Goal: Book appointment/travel/reservation

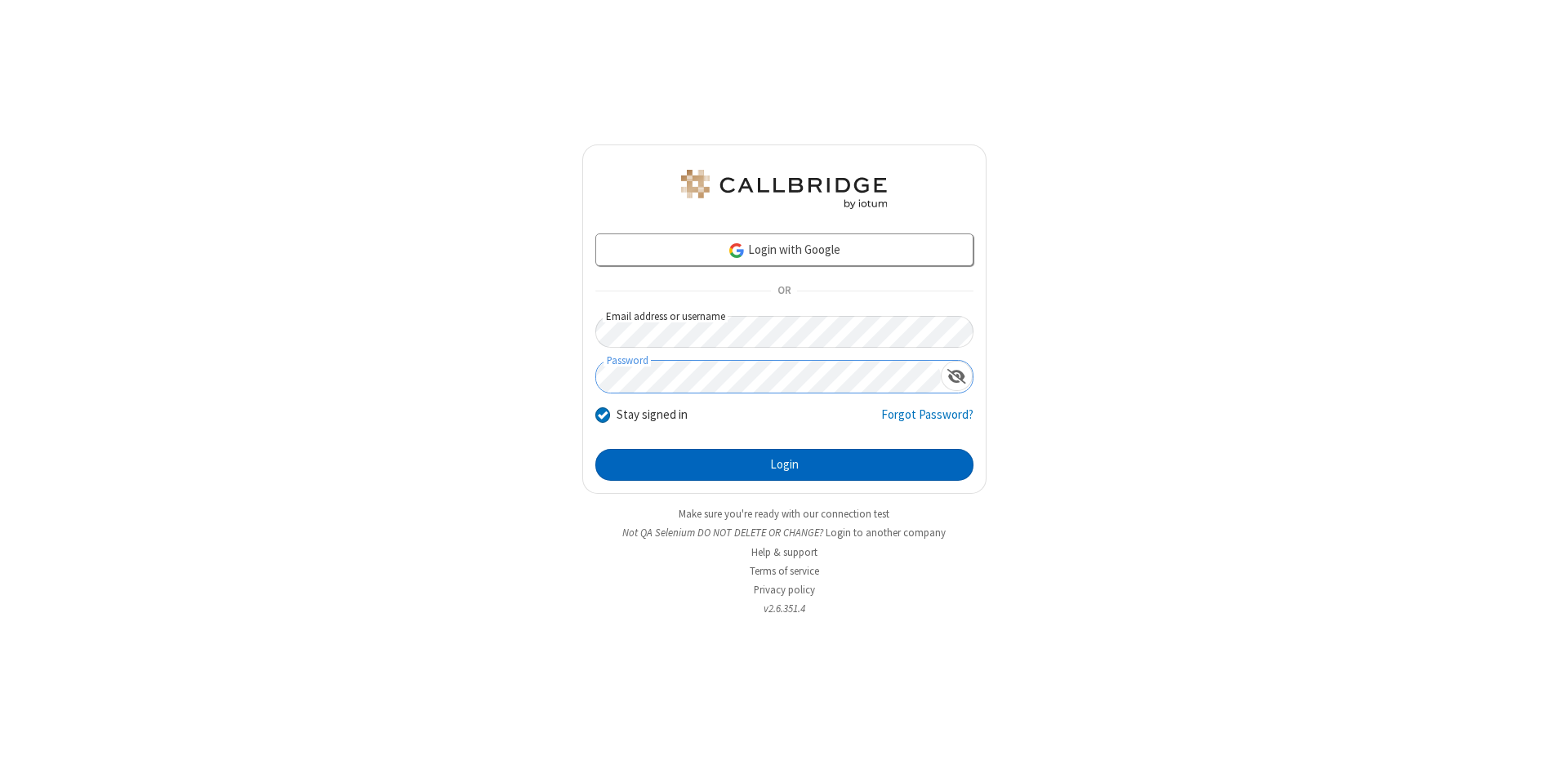
click at [784, 465] on button "Login" at bounding box center [785, 465] width 378 height 33
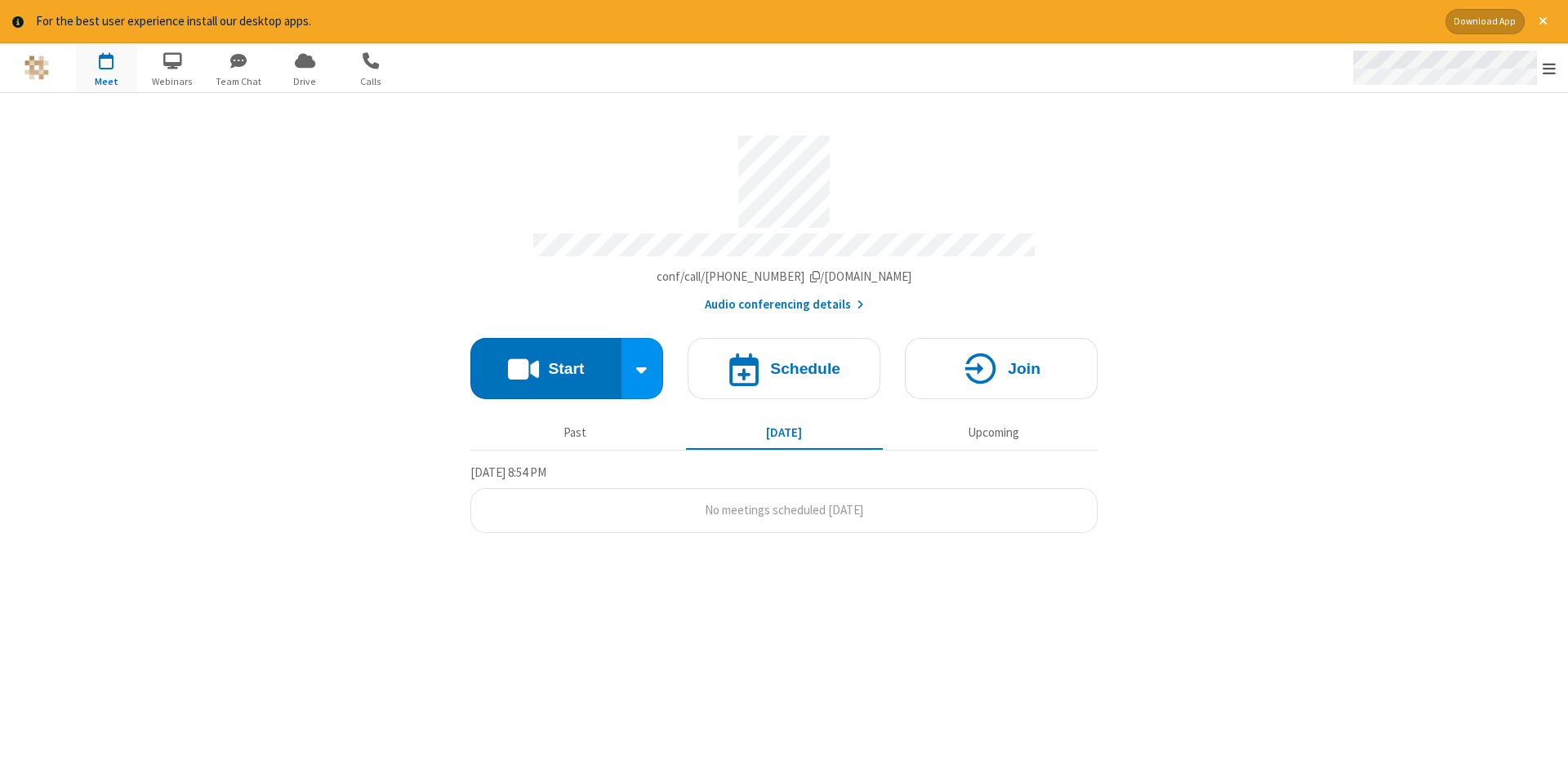
click at [1549, 68] on span "Open menu" at bounding box center [1549, 68] width 13 height 16
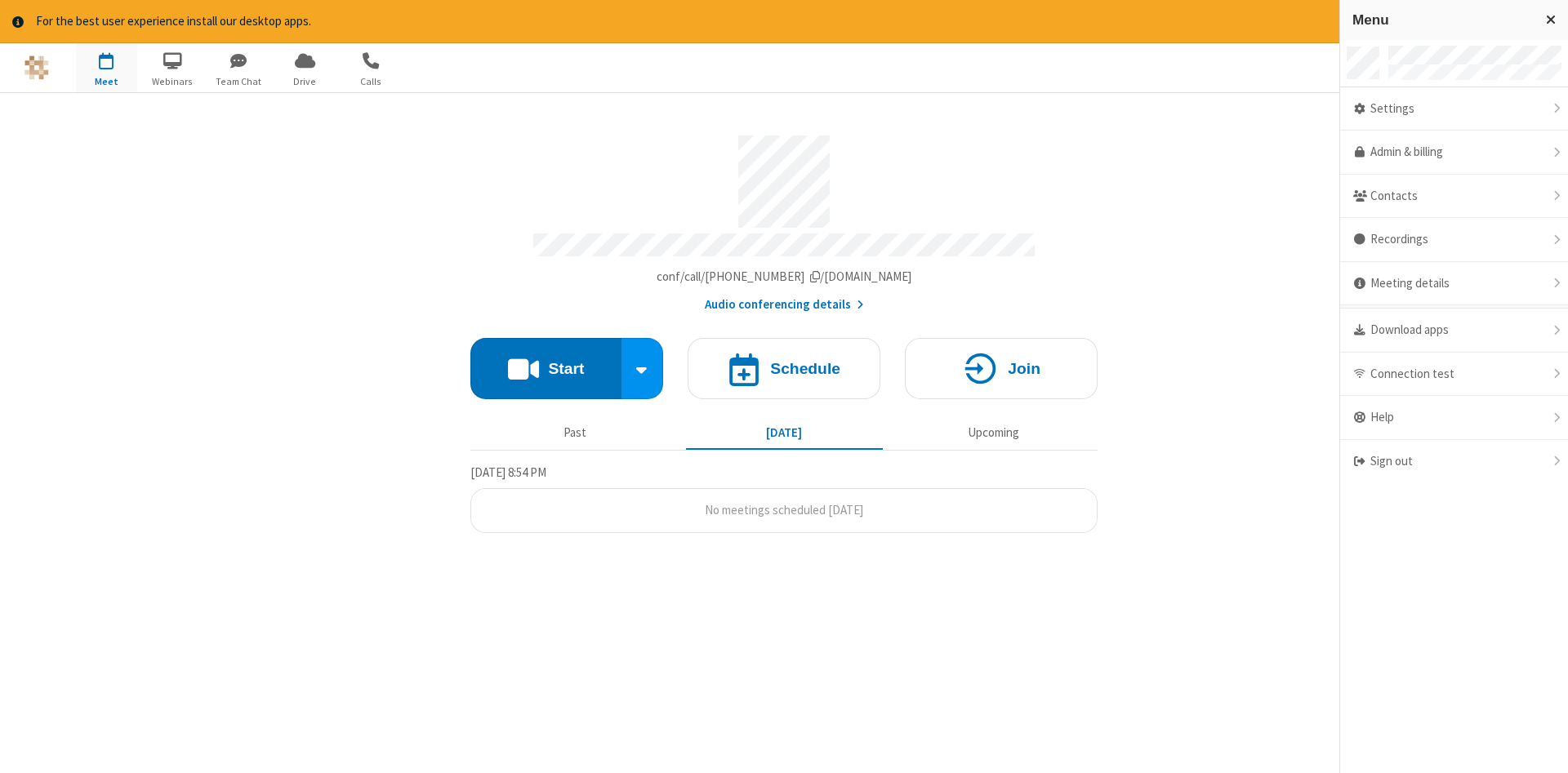
click at [107, 67] on span "button" at bounding box center [107, 59] width 61 height 28
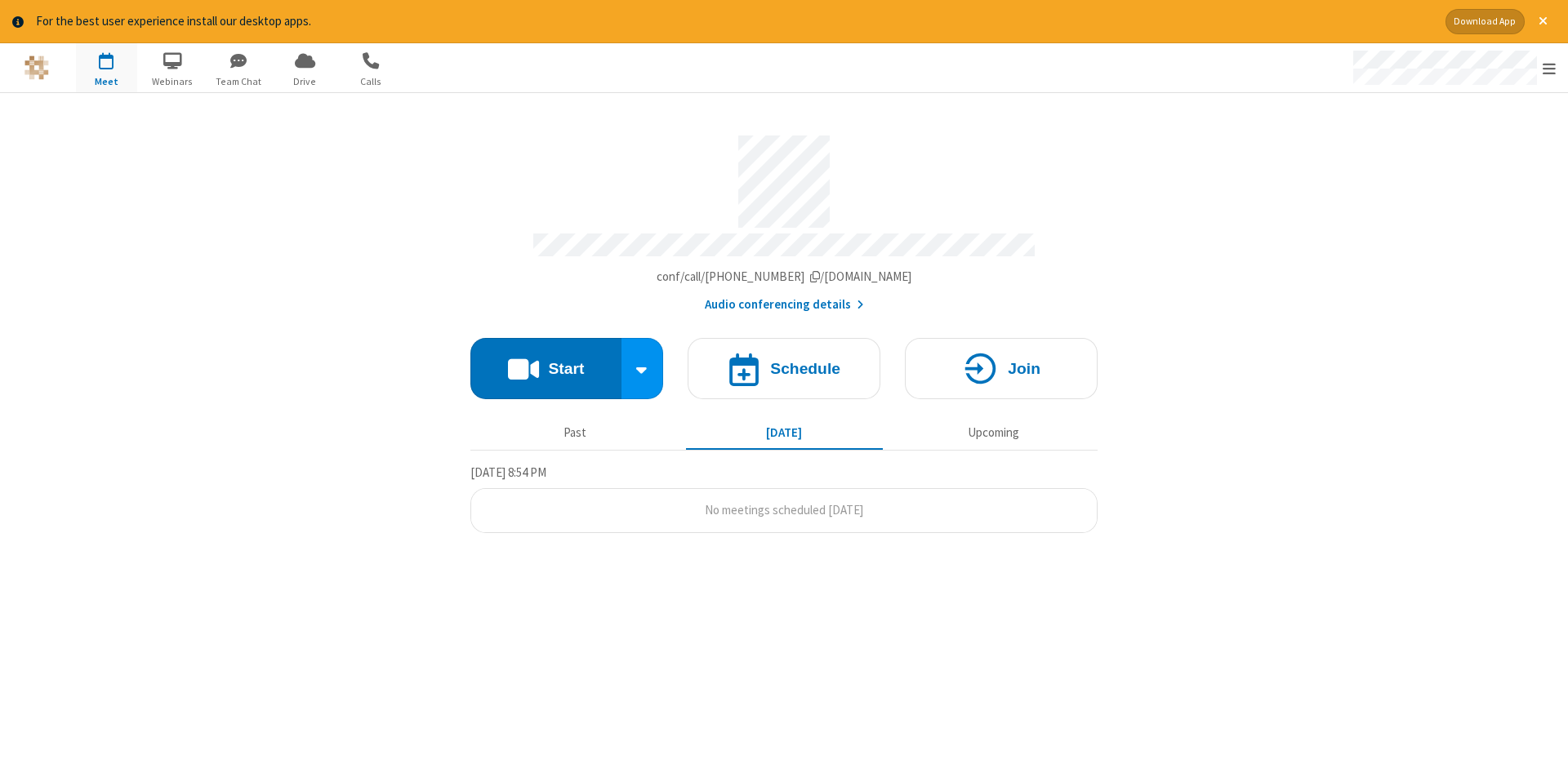
click at [107, 67] on span "button" at bounding box center [107, 59] width 61 height 28
click at [784, 362] on h4 "Schedule" at bounding box center [805, 368] width 70 height 15
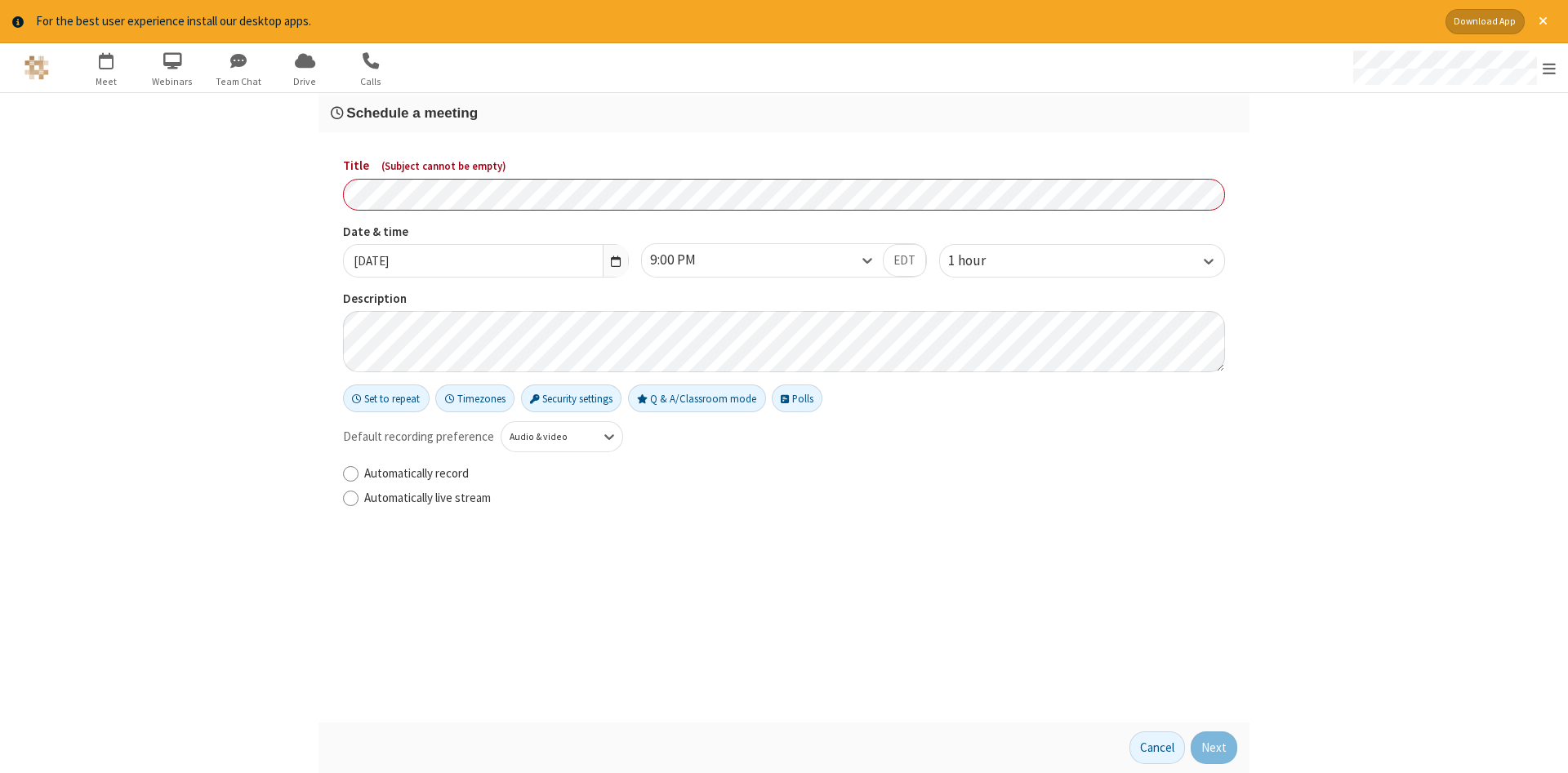
click at [784, 112] on h3 "Schedule a meeting" at bounding box center [784, 113] width 907 height 15
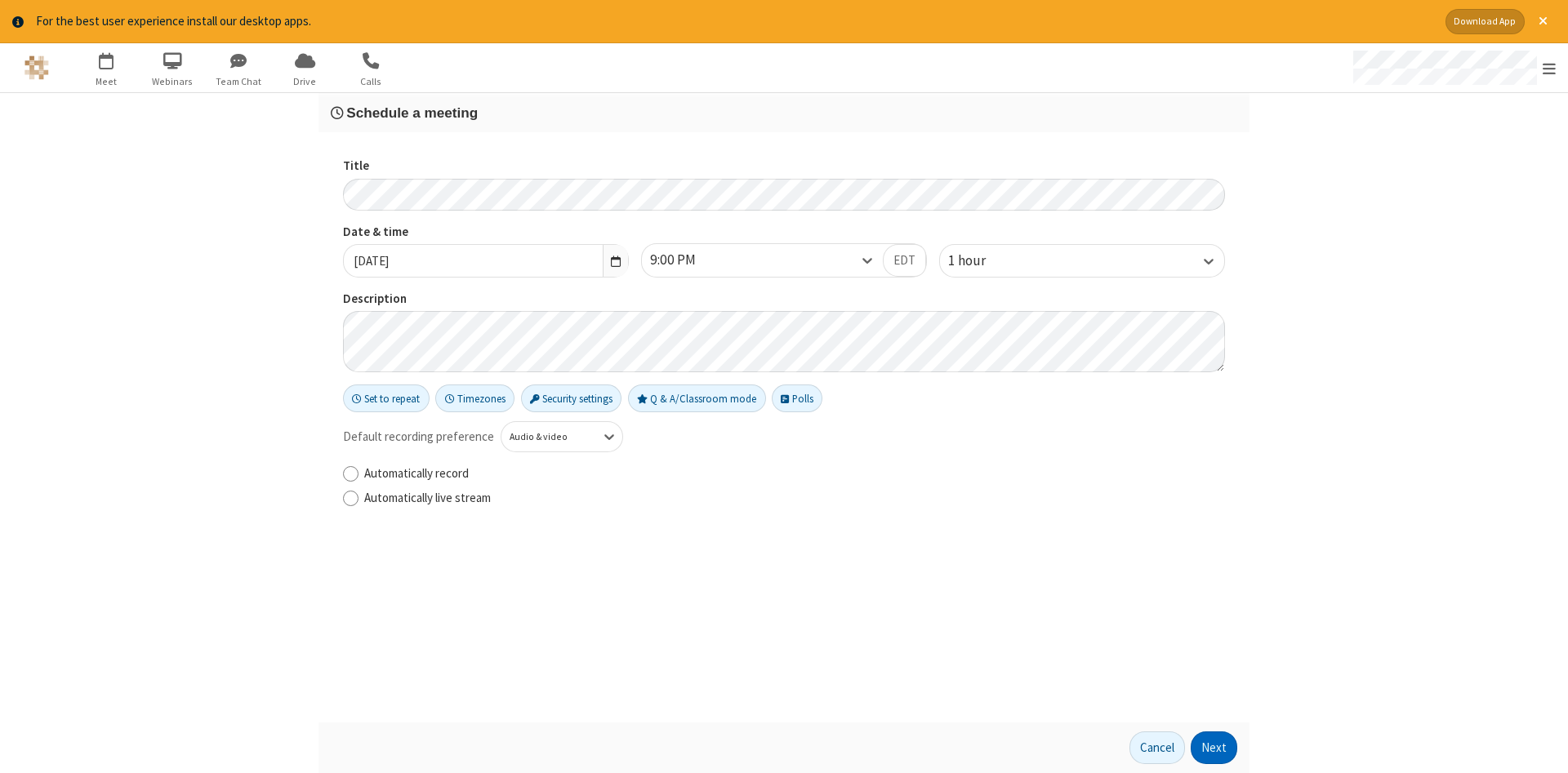
click at [1215, 748] on button "Next" at bounding box center [1214, 747] width 46 height 33
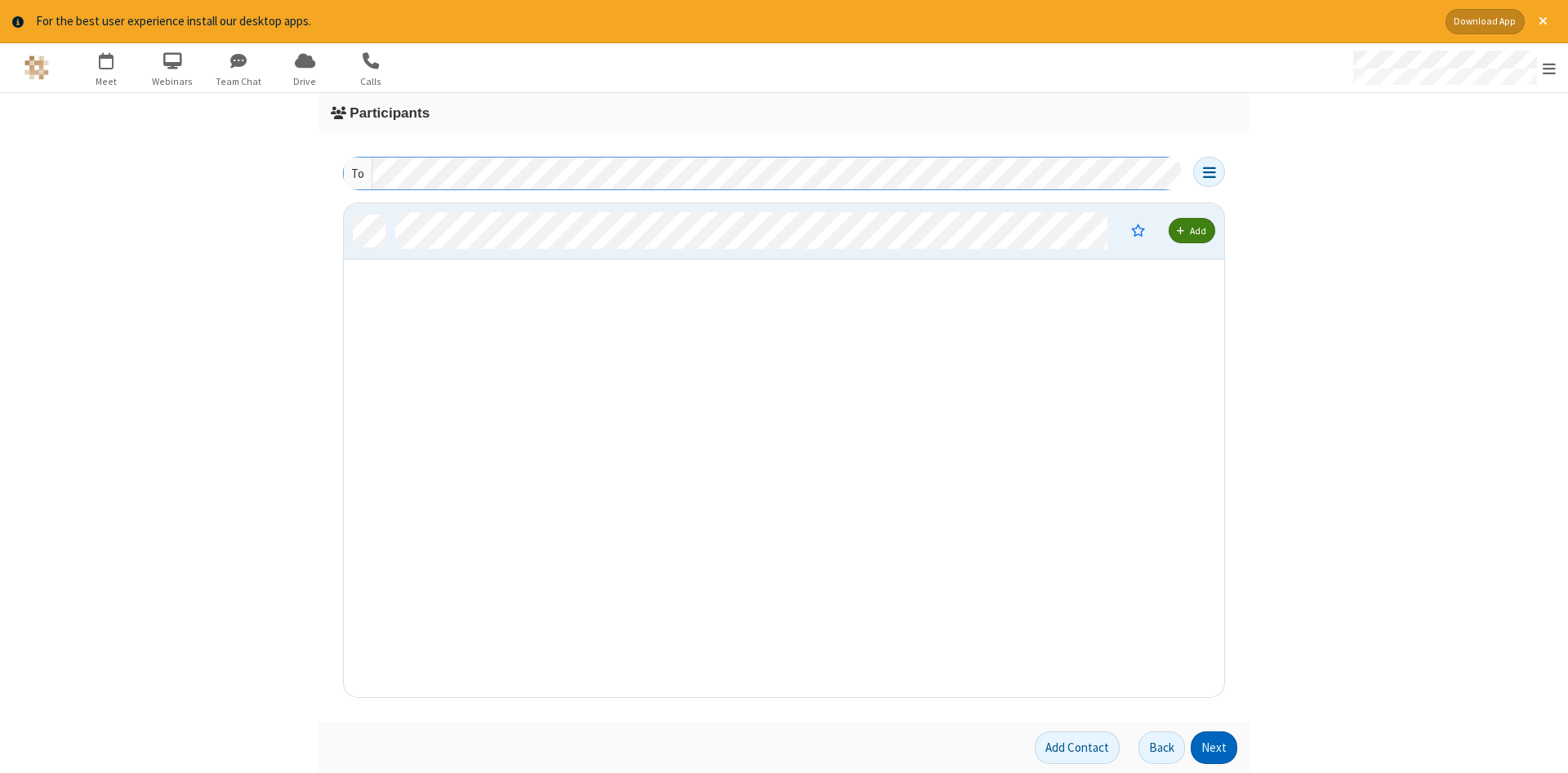
click at [1215, 748] on button "Next" at bounding box center [1214, 747] width 46 height 33
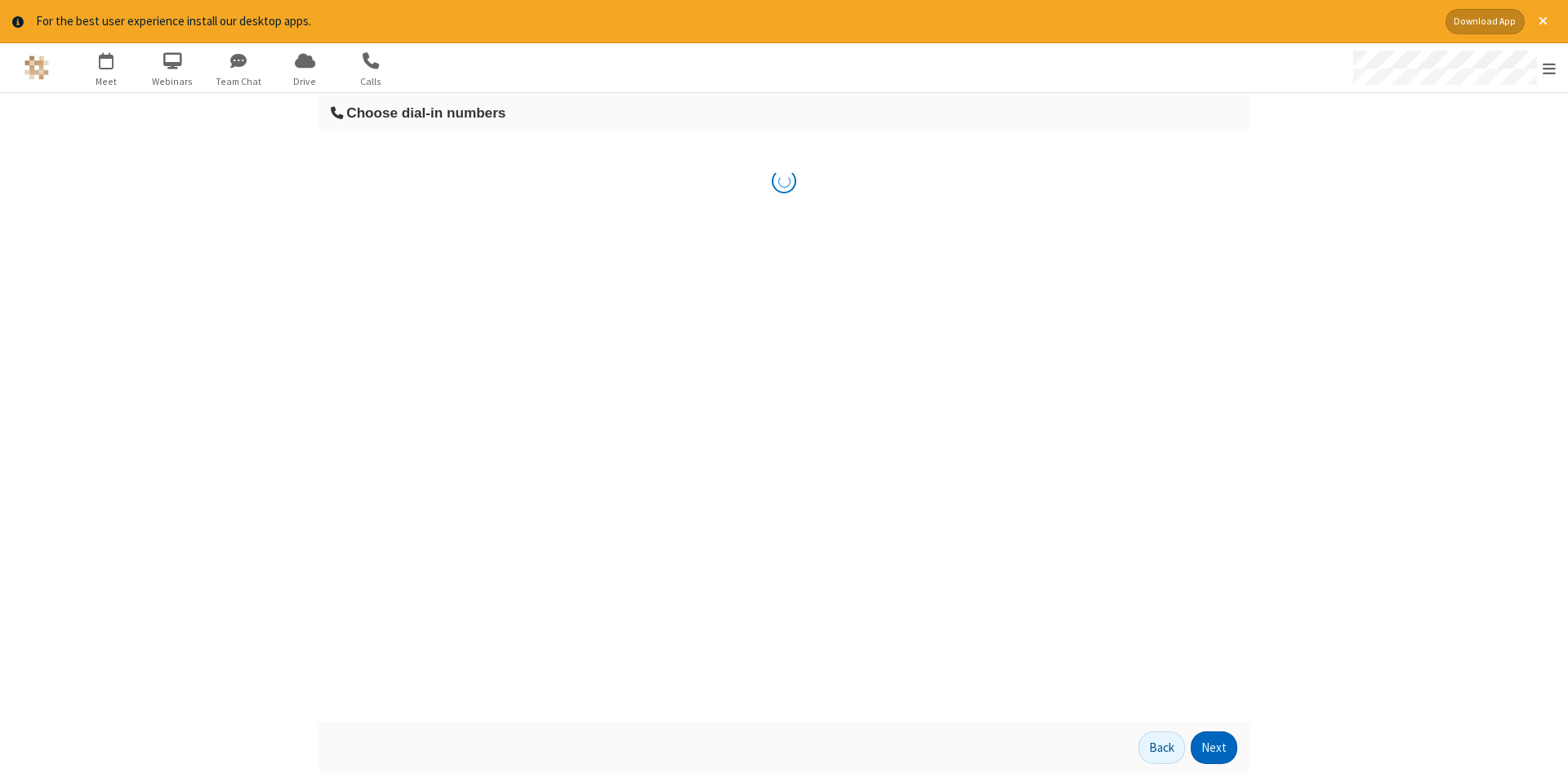
click at [1215, 748] on button "Next" at bounding box center [1214, 747] width 46 height 33
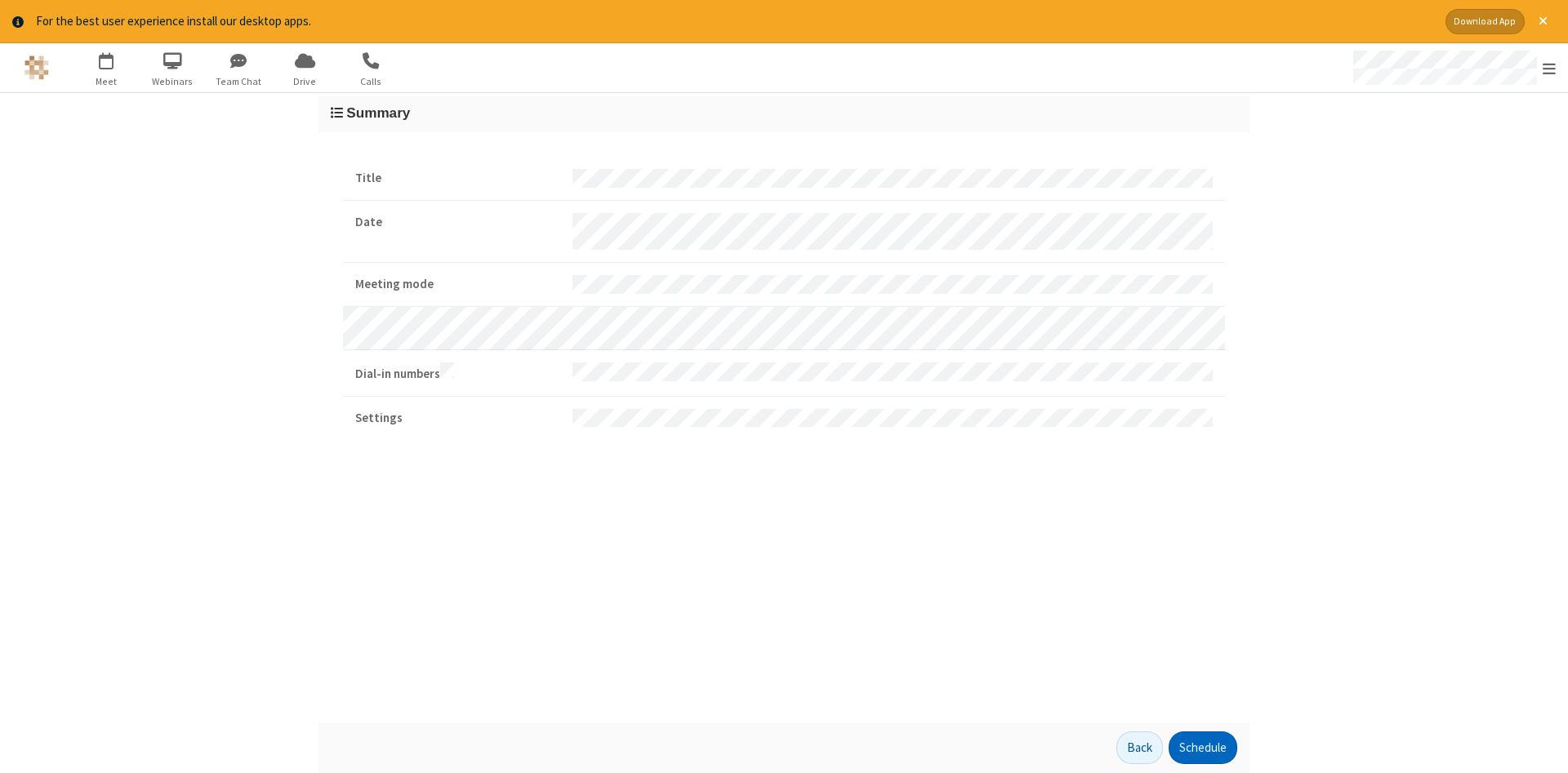
click at [1202, 748] on button "Schedule" at bounding box center [1203, 747] width 68 height 33
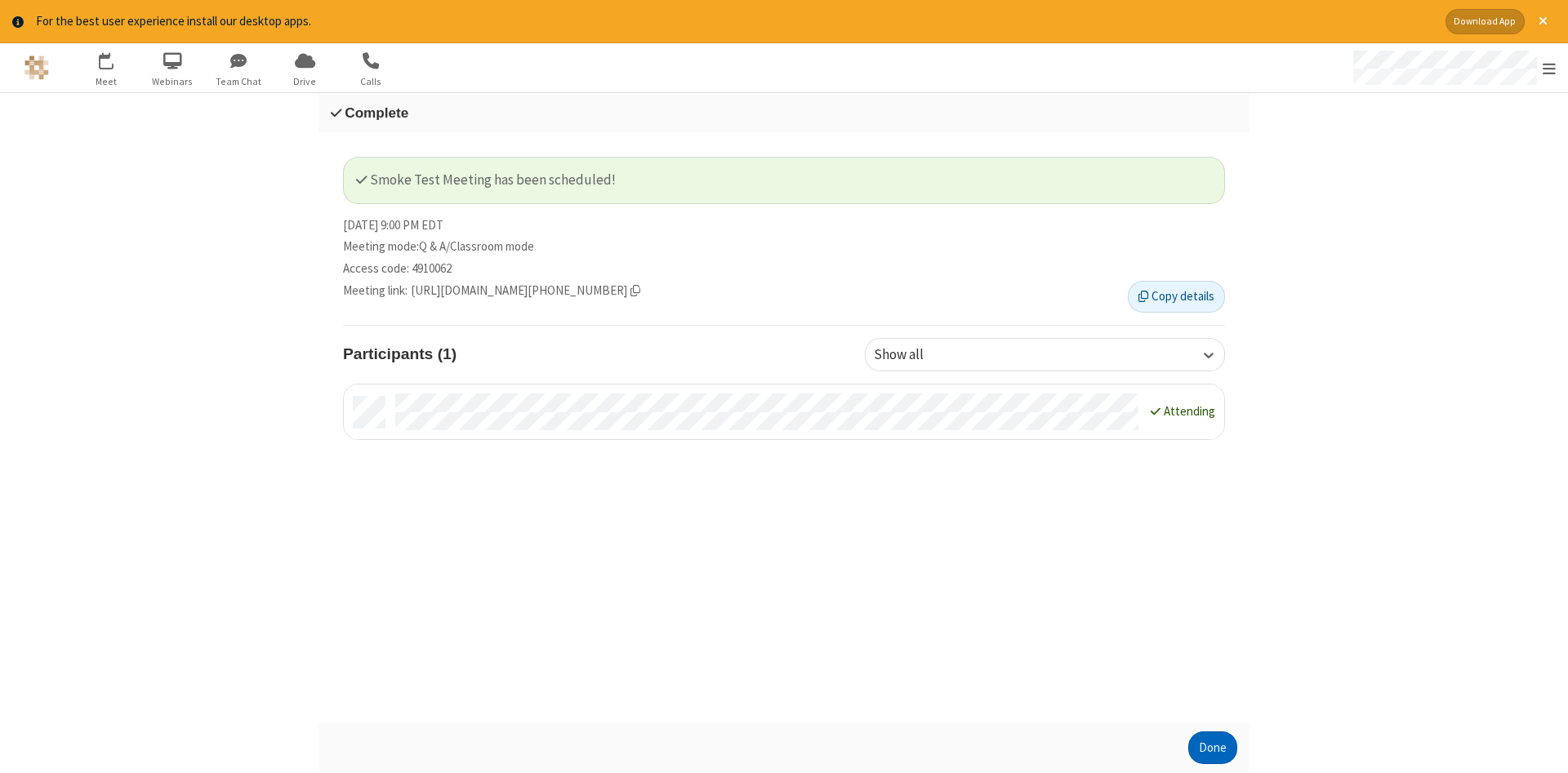
click at [1213, 748] on button "Done" at bounding box center [1213, 747] width 49 height 33
